Goal: Task Accomplishment & Management: Use online tool/utility

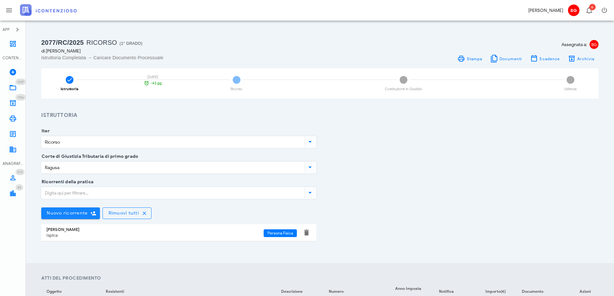
scroll to position [129, 0]
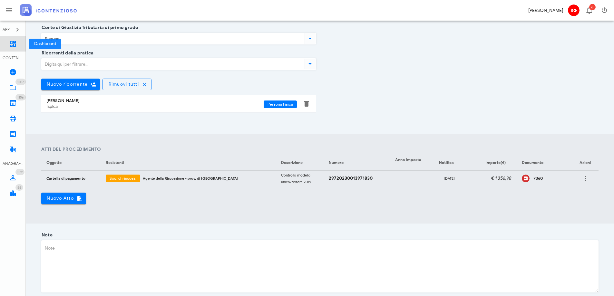
click at [13, 45] on icon at bounding box center [13, 44] width 8 height 8
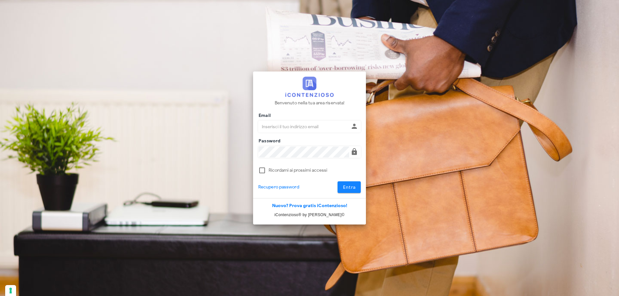
type input "[EMAIL_ADDRESS][DOMAIN_NAME]"
click at [342, 187] on button "Entra" at bounding box center [350, 188] width 24 height 12
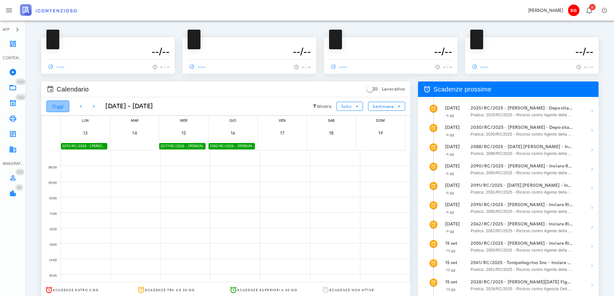
click at [61, 104] on span "Oggi" at bounding box center [58, 106] width 12 height 5
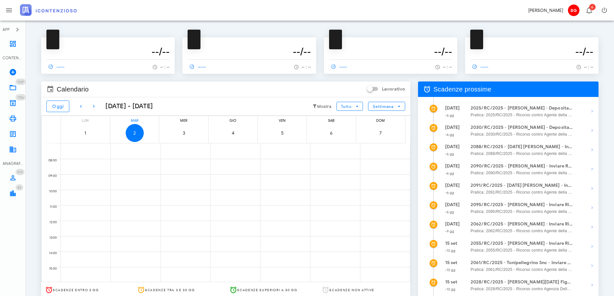
click at [414, 238] on div "Calendario Lavorativo Oggi 1 settembre 2025 - 7 settembre 2025 Mostra Tutto Set…" at bounding box center [225, 194] width 377 height 232
